Goal: Task Accomplishment & Management: Use online tool/utility

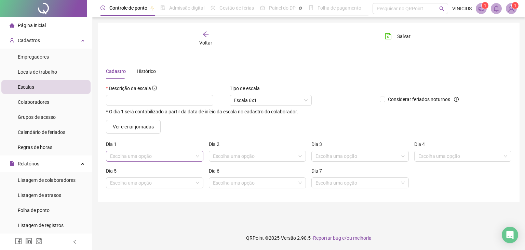
drag, startPoint x: 356, startPoint y: 169, endPoint x: 163, endPoint y: 153, distance: 192.8
click at [161, 154] on input "search" at bounding box center [151, 156] width 83 height 10
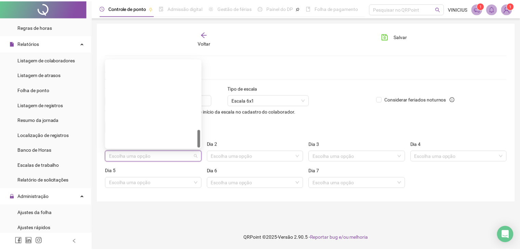
scroll to position [171, 0]
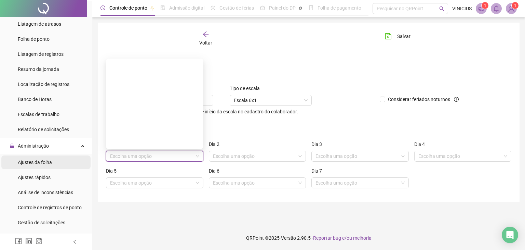
click at [55, 160] on li "Ajustes da folha" at bounding box center [45, 162] width 89 height 14
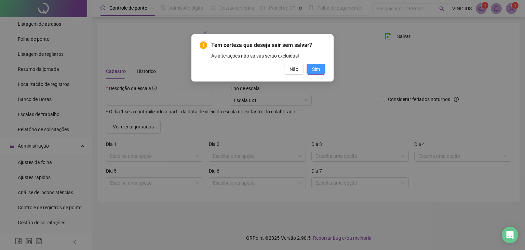
click at [315, 71] on span "Sim" at bounding box center [316, 69] width 8 height 8
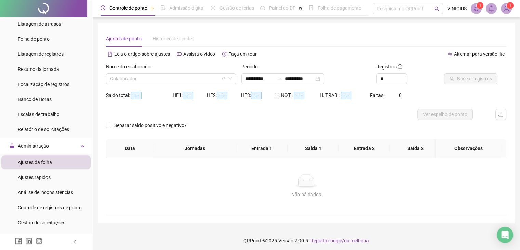
type input "**********"
click at [204, 78] on input "search" at bounding box center [168, 79] width 116 height 10
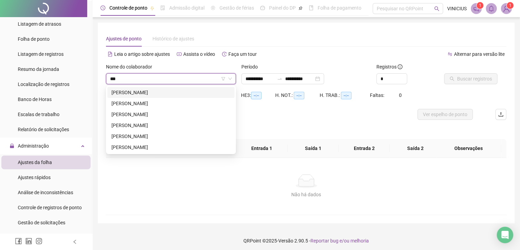
type input "****"
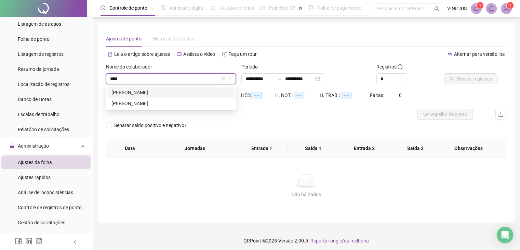
click at [194, 92] on div "[PERSON_NAME]" at bounding box center [170, 93] width 119 height 8
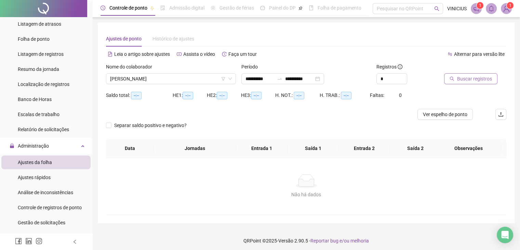
click at [473, 76] on span "Buscar registros" at bounding box center [474, 79] width 35 height 8
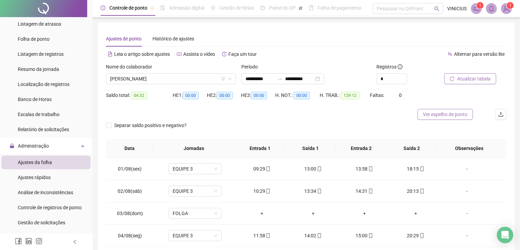
click at [429, 112] on span "Ver espelho de ponto" at bounding box center [445, 114] width 44 height 8
